Goal: Task Accomplishment & Management: Manage account settings

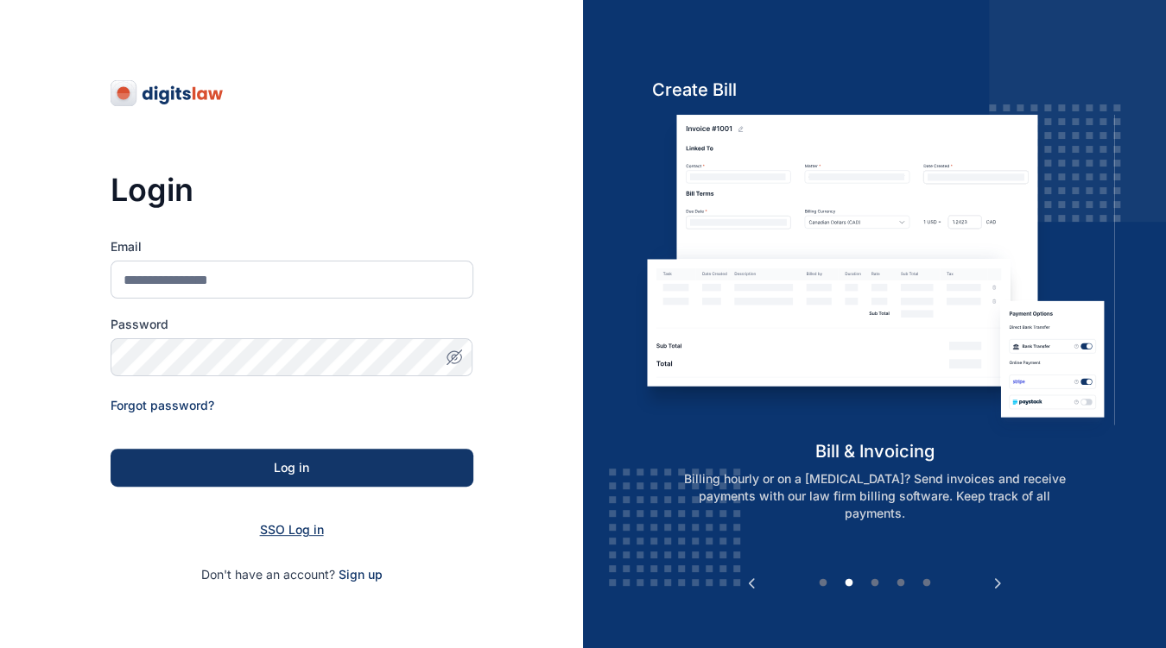
click at [282, 533] on span "SSO Log in" at bounding box center [292, 529] width 64 height 15
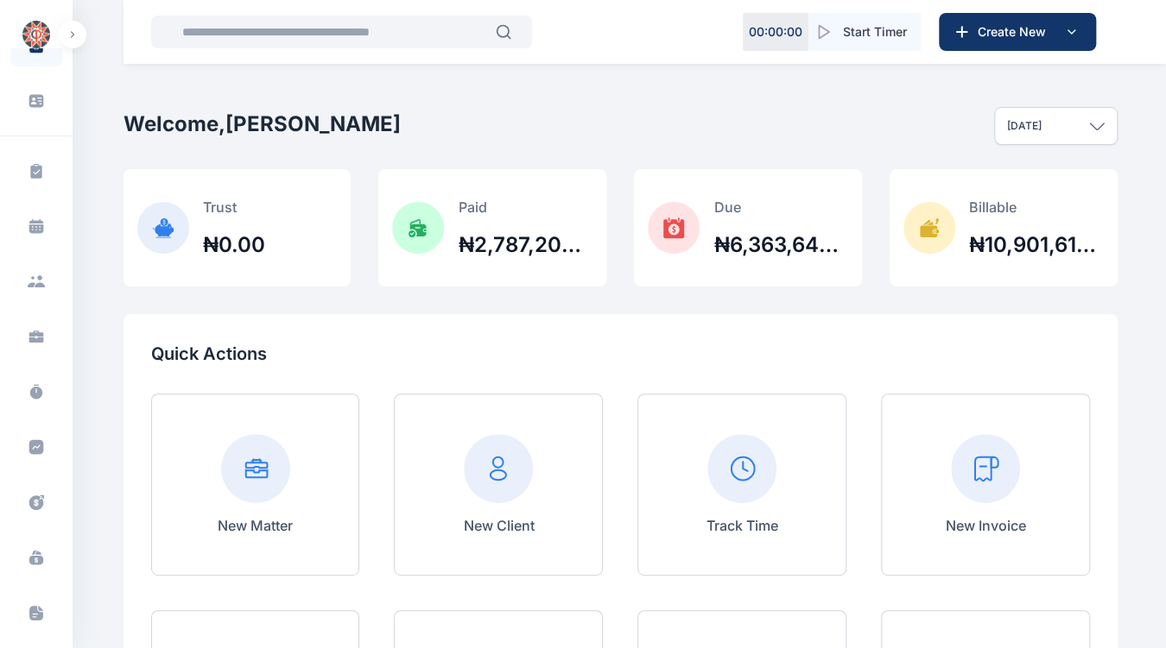
scroll to position [38, 0]
click at [36, 567] on span at bounding box center [36, 557] width 45 height 38
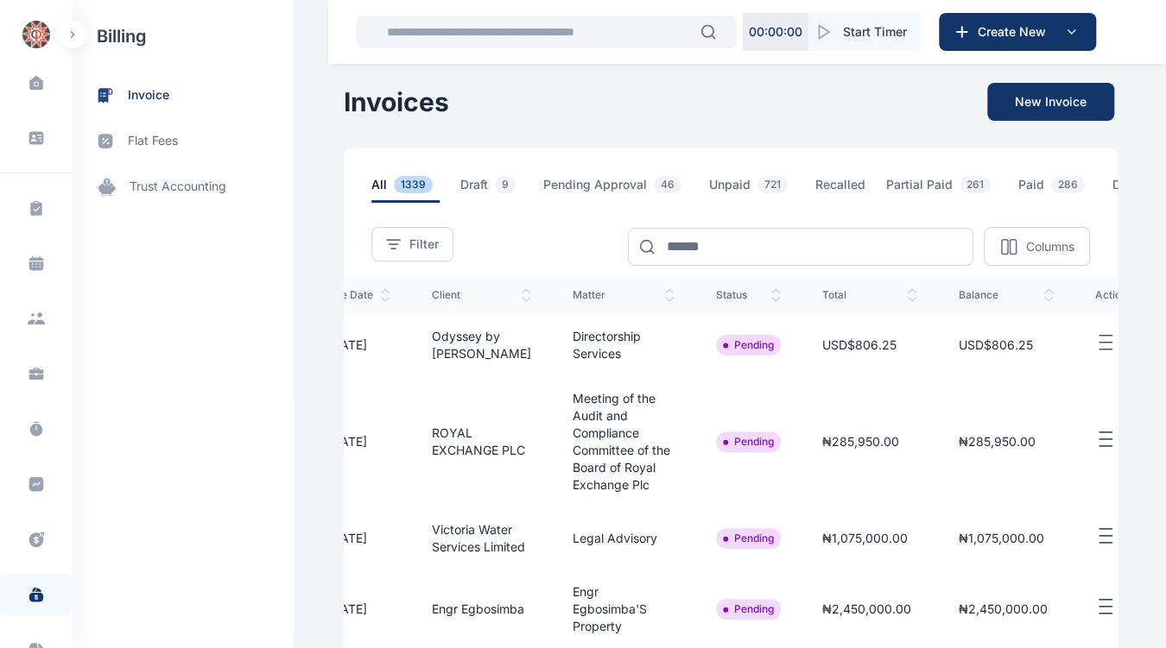
scroll to position [0, 277]
click at [1094, 443] on icon "button" at bounding box center [1104, 440] width 21 height 22
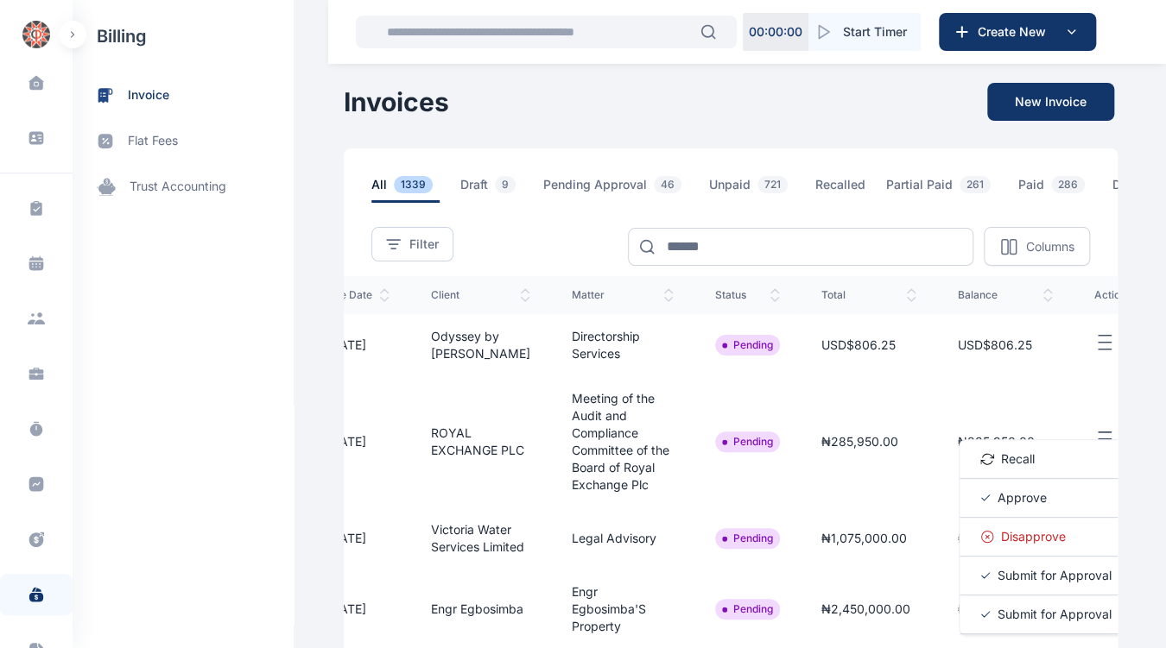
click at [997, 507] on span "Approve" at bounding box center [1021, 498] width 49 height 17
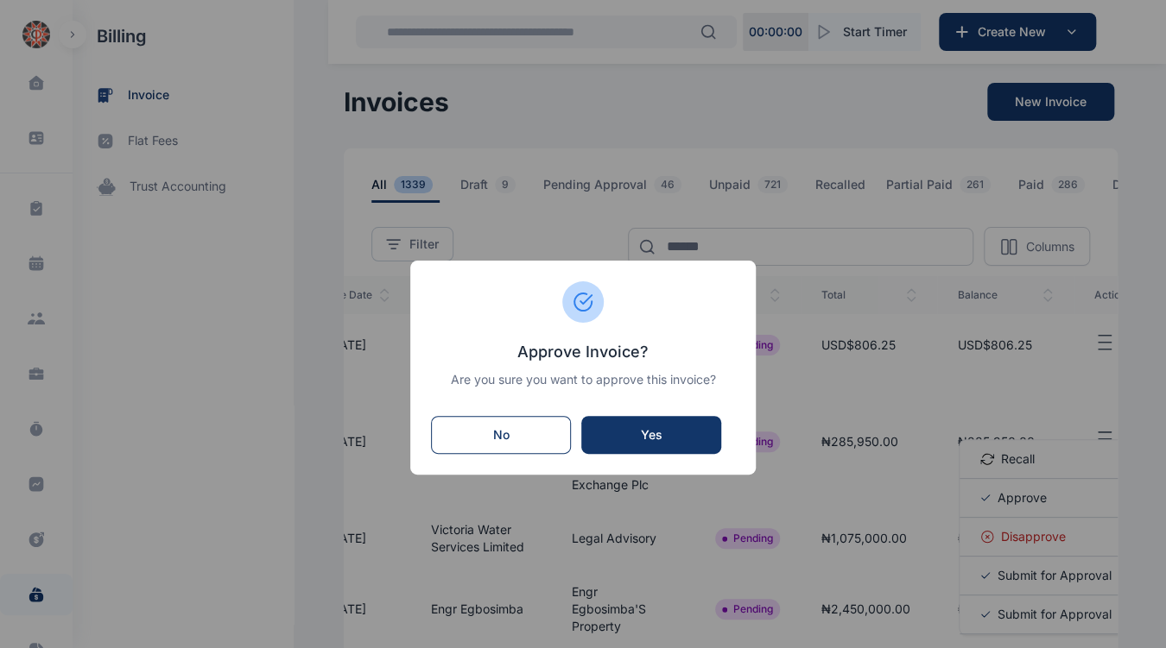
click at [671, 442] on div "Yes" at bounding box center [650, 435] width 105 height 17
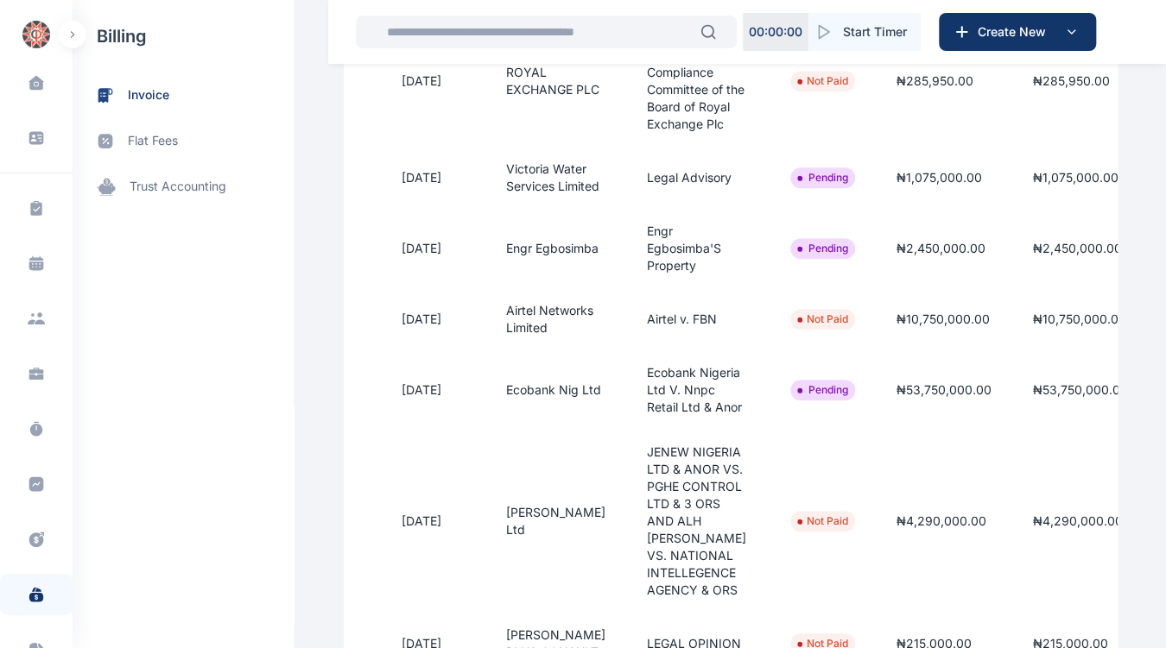
scroll to position [0, 277]
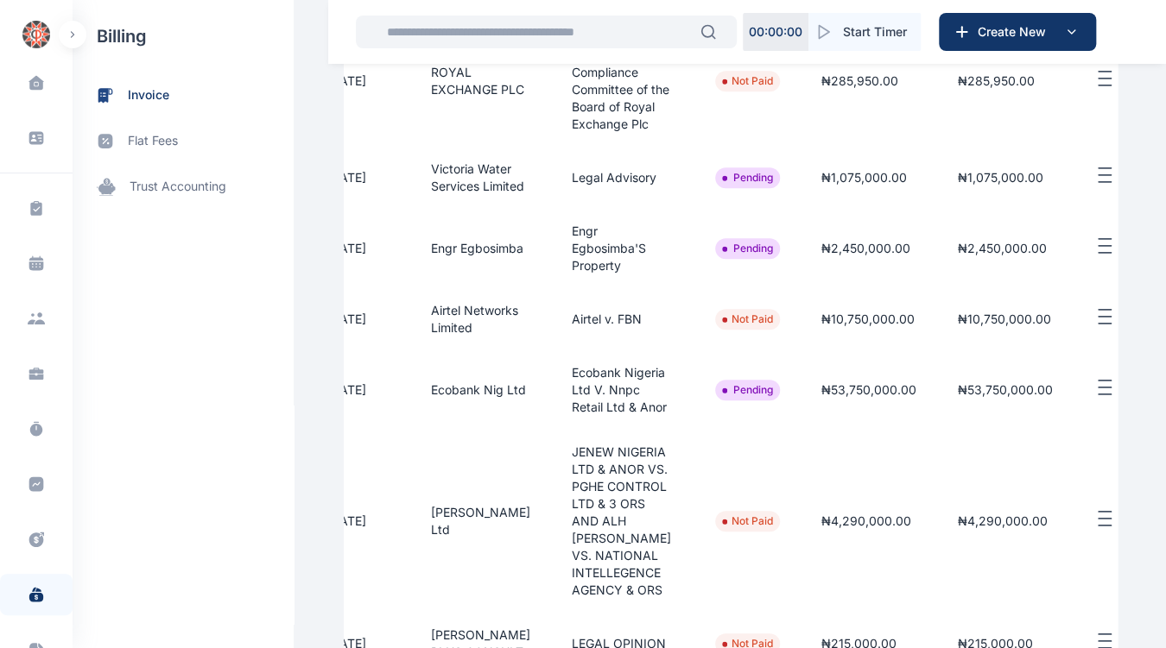
click at [1098, 381] on line "button" at bounding box center [1104, 381] width 12 height 0
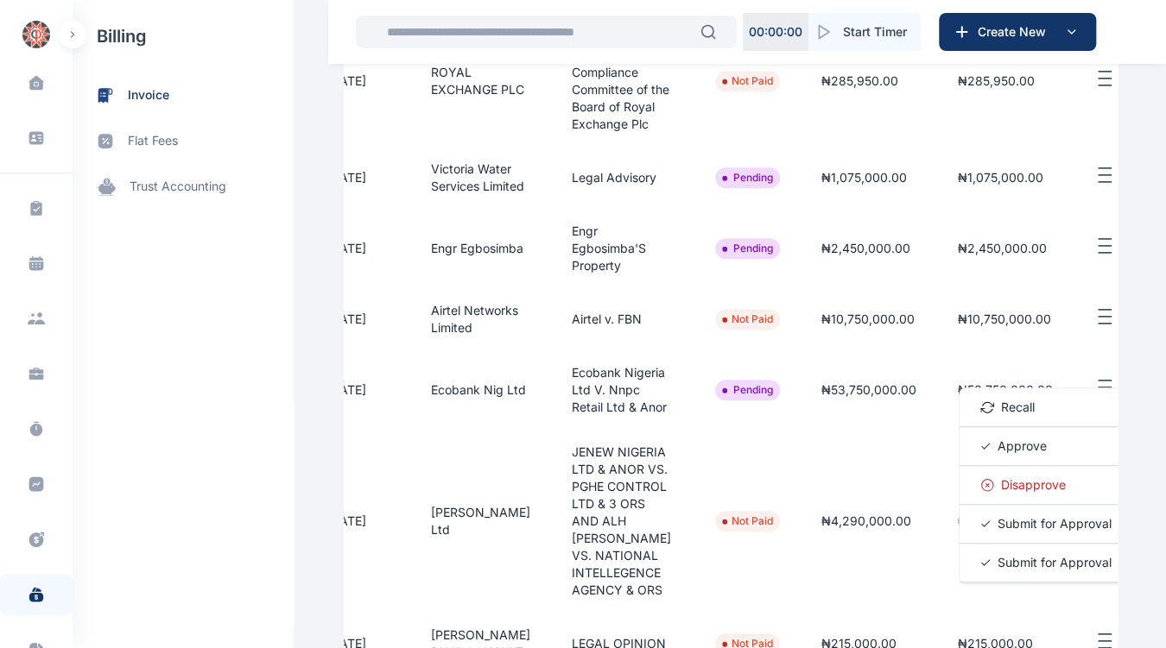
click at [997, 455] on span "Approve" at bounding box center [1021, 446] width 49 height 17
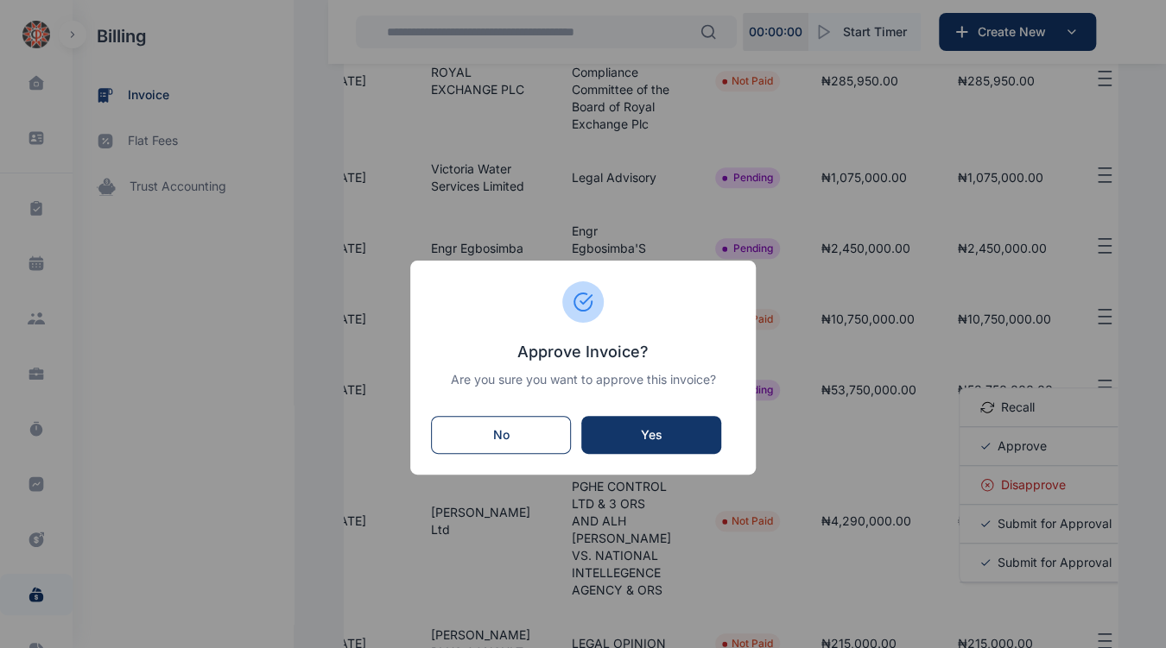
click at [692, 432] on div "Yes" at bounding box center [650, 435] width 105 height 17
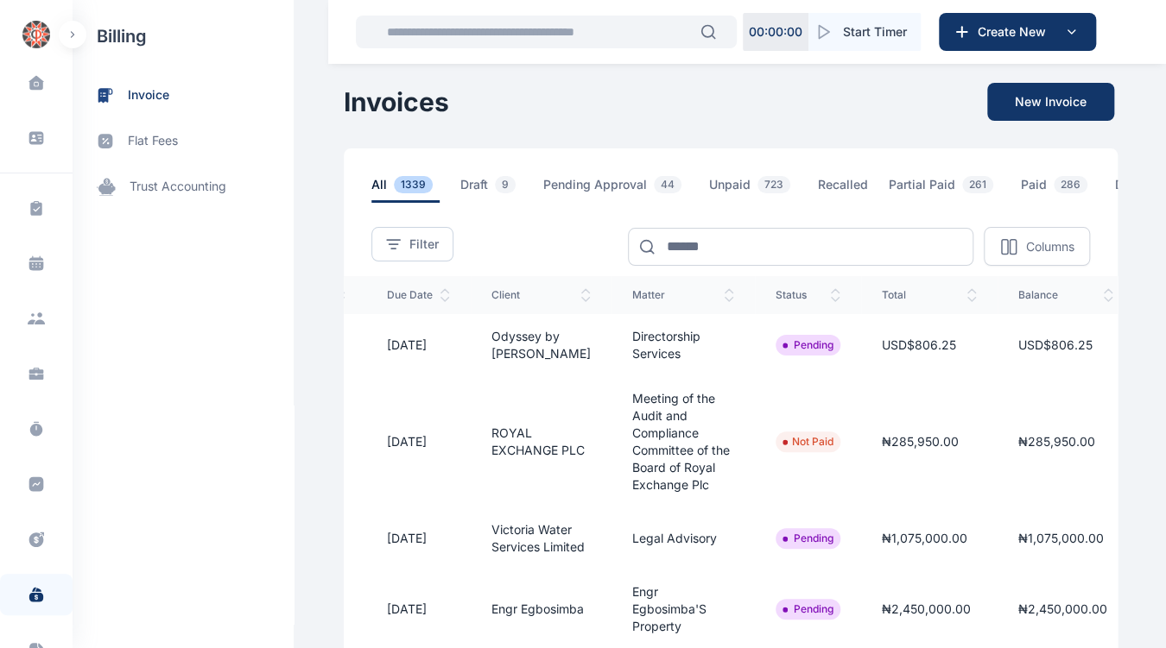
scroll to position [0, 277]
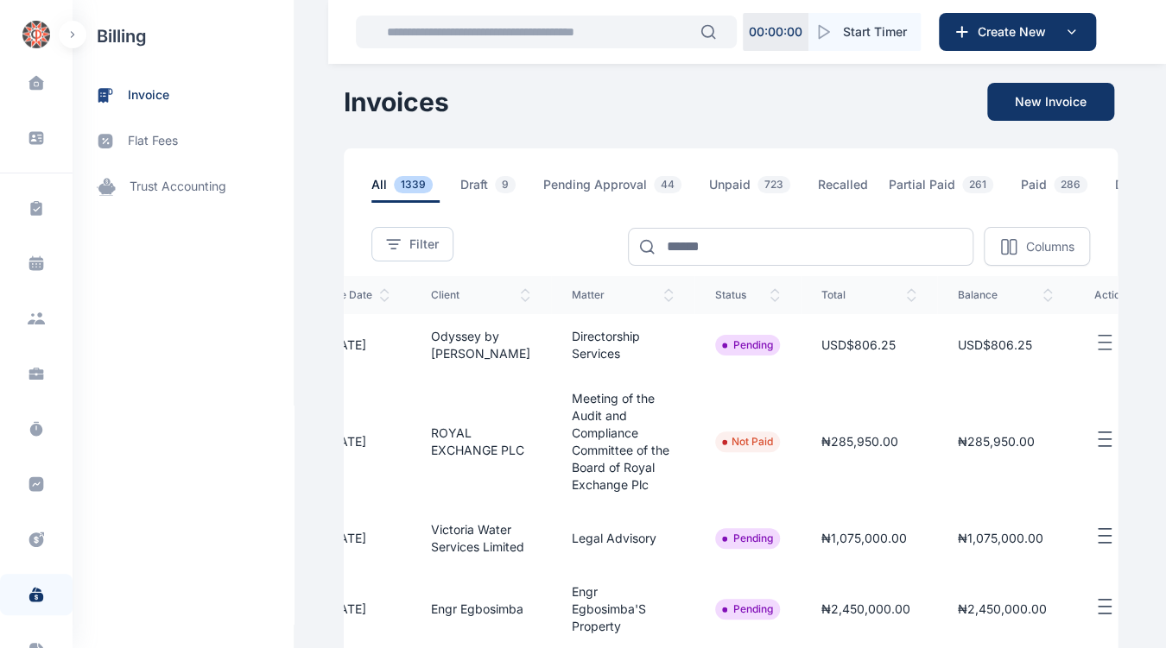
click at [1098, 336] on line "button" at bounding box center [1104, 336] width 12 height 0
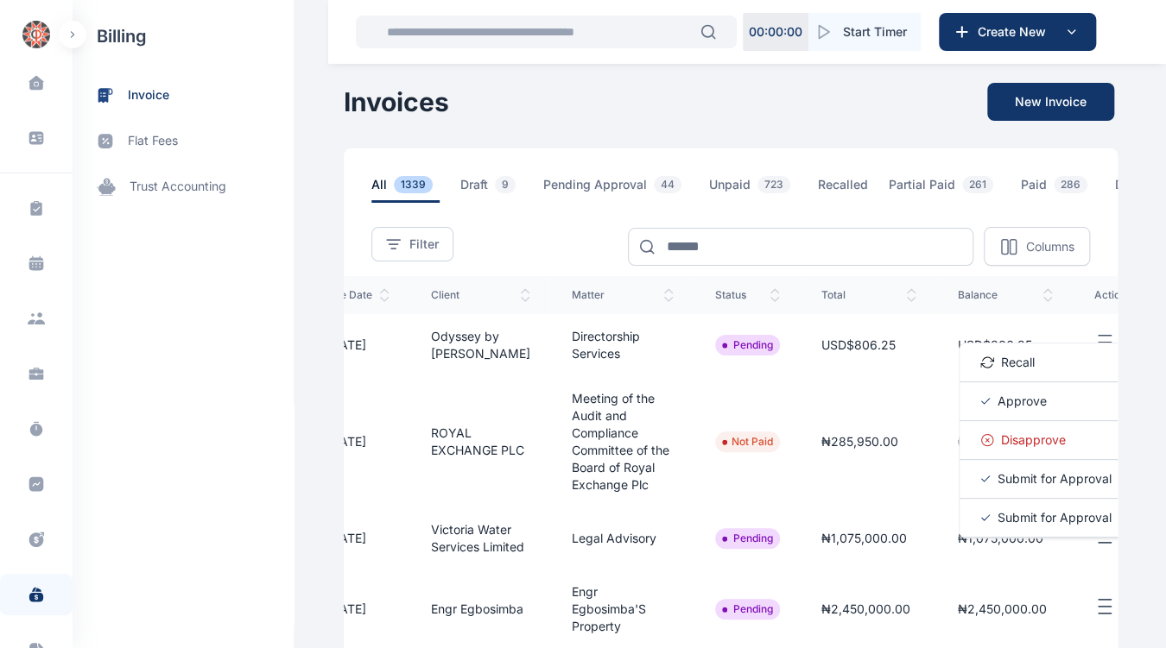
click at [999, 404] on span "Approve" at bounding box center [1021, 401] width 49 height 17
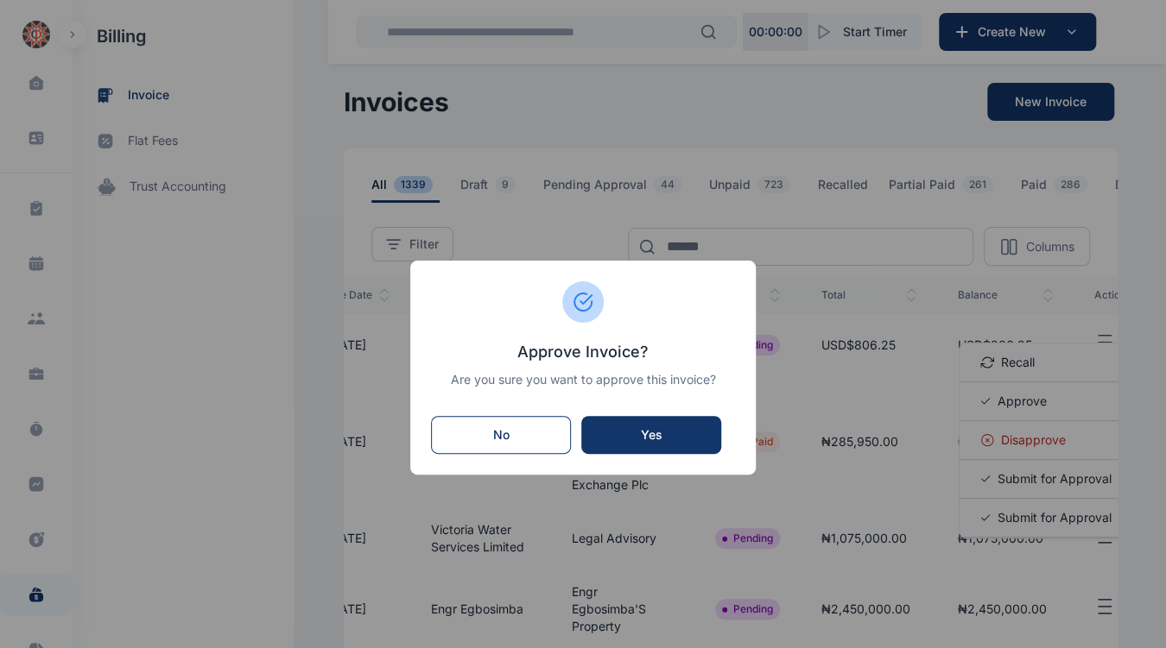
click at [685, 429] on div "Yes" at bounding box center [650, 435] width 105 height 17
